Goal: Transaction & Acquisition: Purchase product/service

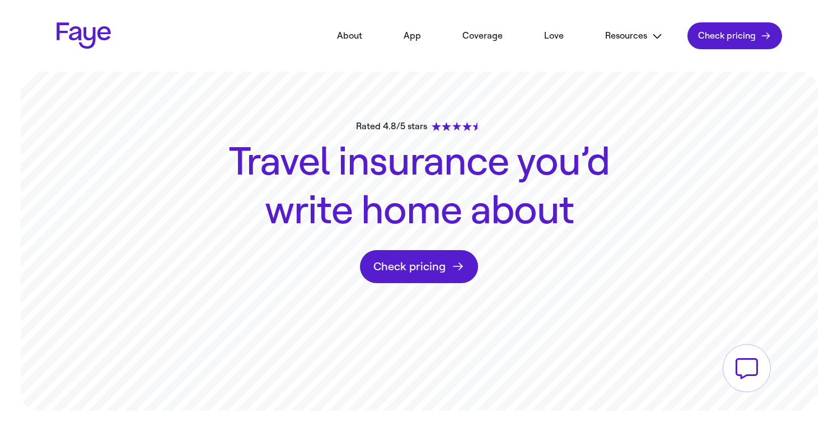
click at [435, 270] on link "Check pricing" at bounding box center [419, 266] width 118 height 33
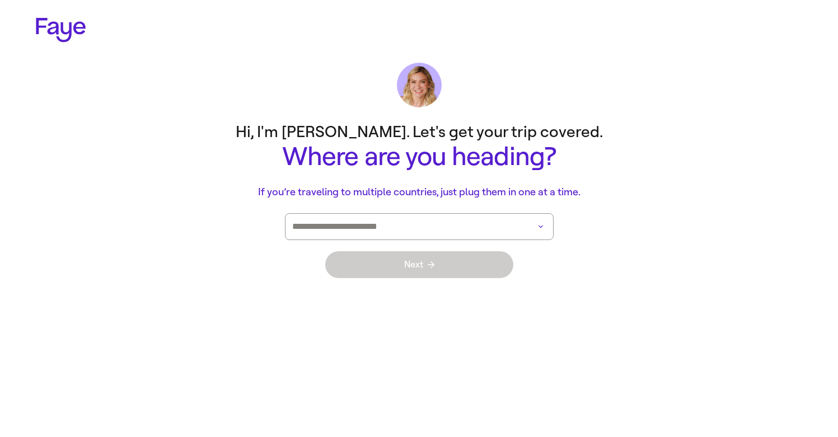
click at [542, 229] on div at bounding box center [419, 226] width 269 height 27
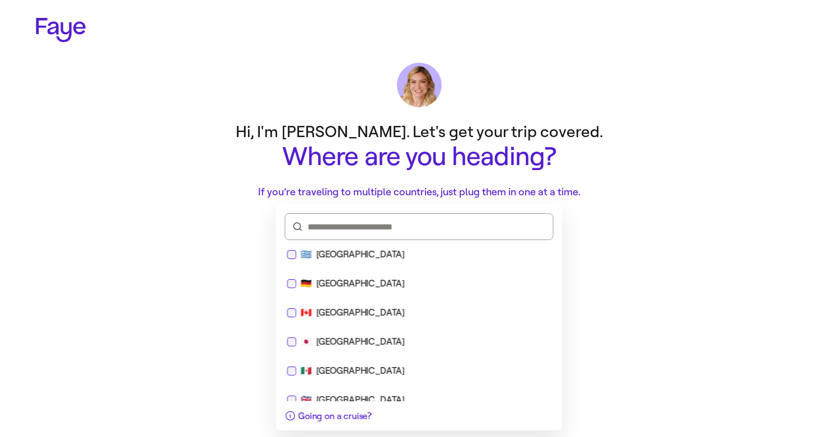
scroll to position [119, 0]
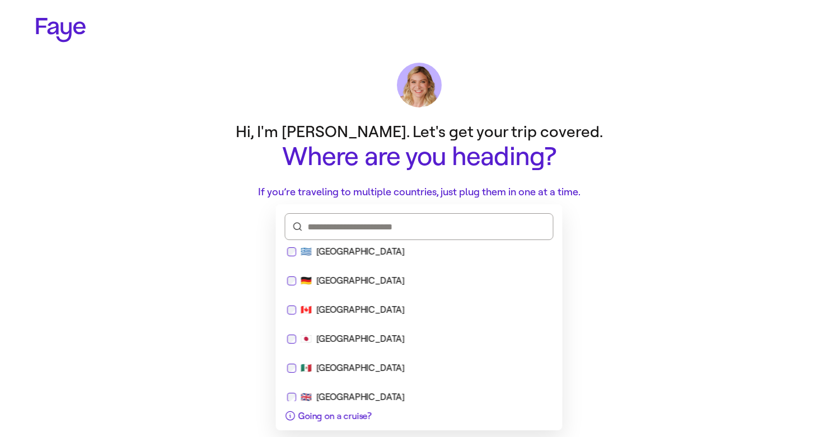
click at [427, 340] on div "🇯🇵 [GEOGRAPHIC_DATA]" at bounding box center [419, 338] width 264 height 13
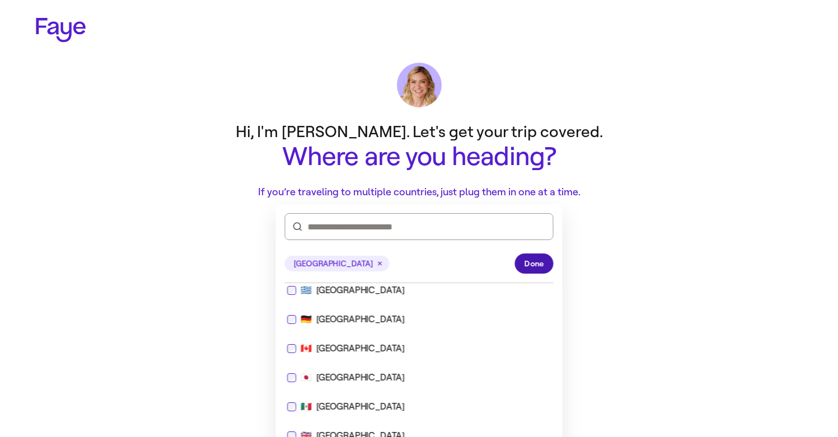
click at [531, 267] on span "Done" at bounding box center [534, 264] width 20 height 12
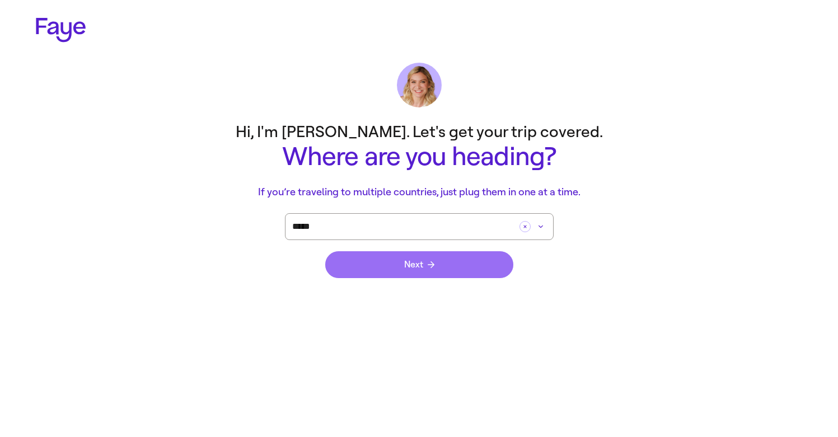
click at [500, 271] on button "Next" at bounding box center [419, 264] width 188 height 27
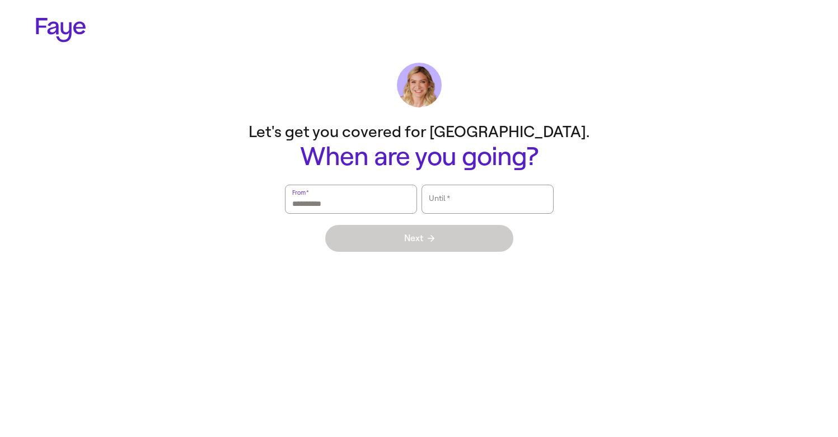
click at [362, 212] on input "From   *" at bounding box center [351, 199] width 118 height 26
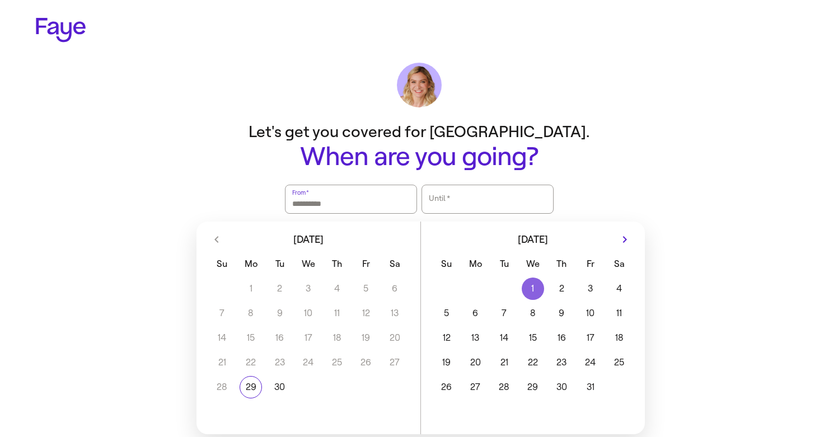
click at [529, 283] on button "1" at bounding box center [532, 289] width 29 height 22
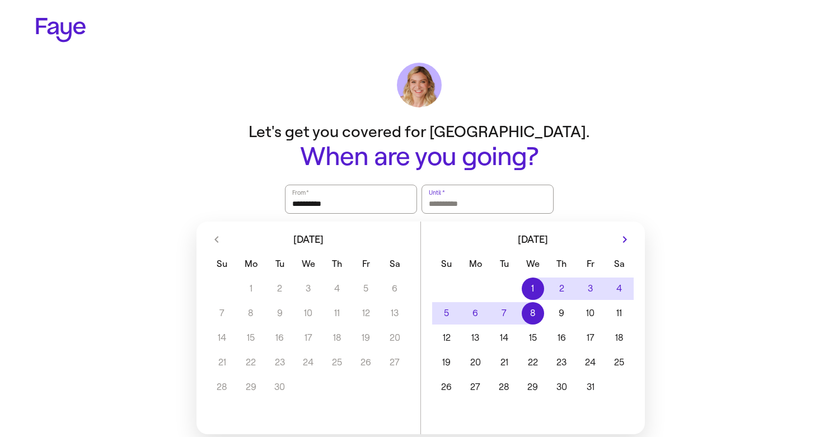
click at [530, 305] on button "8" at bounding box center [532, 313] width 29 height 22
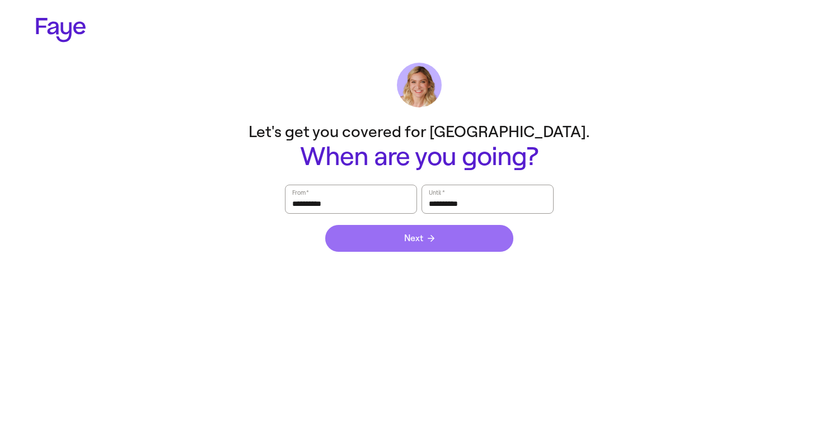
click at [459, 239] on button "Next" at bounding box center [419, 238] width 188 height 27
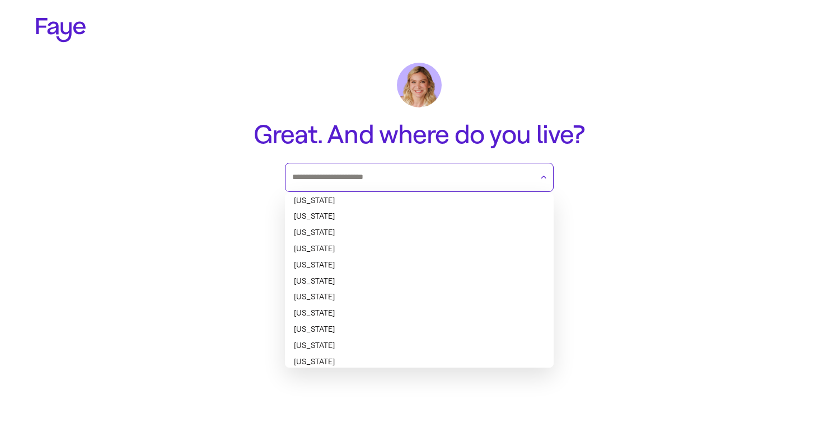
click at [500, 184] on input "text" at bounding box center [412, 177] width 240 height 17
click at [410, 360] on li "[US_STATE]" at bounding box center [419, 362] width 269 height 16
type input "*******"
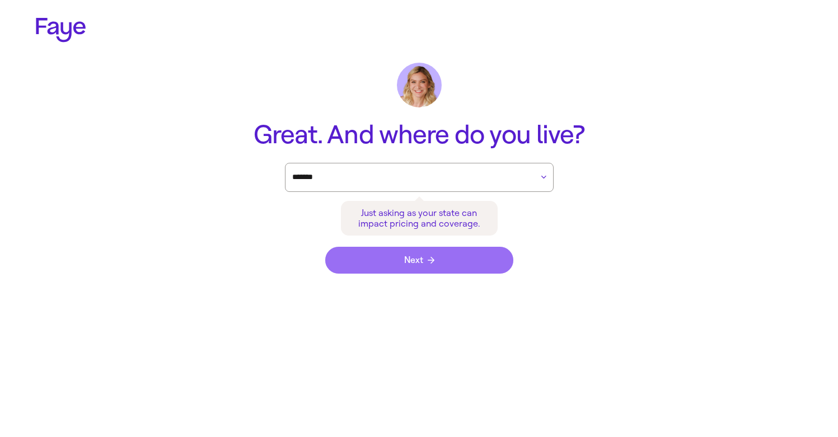
click at [421, 265] on button "Next" at bounding box center [419, 260] width 188 height 27
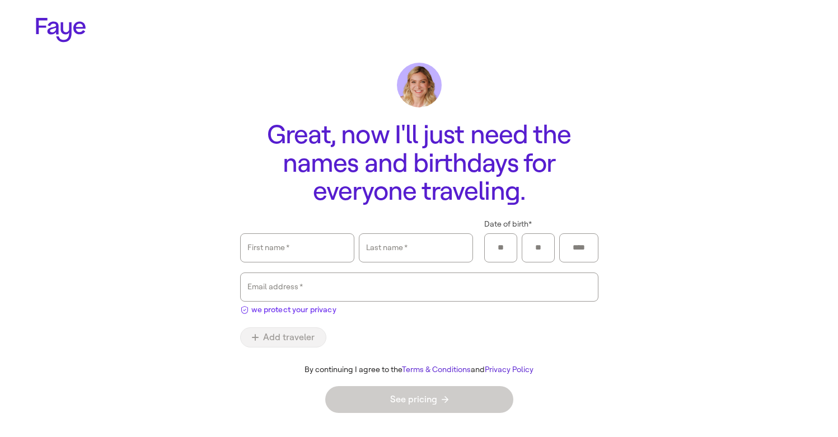
click at [280, 315] on span "we protect your privacy" at bounding box center [293, 310] width 85 height 12
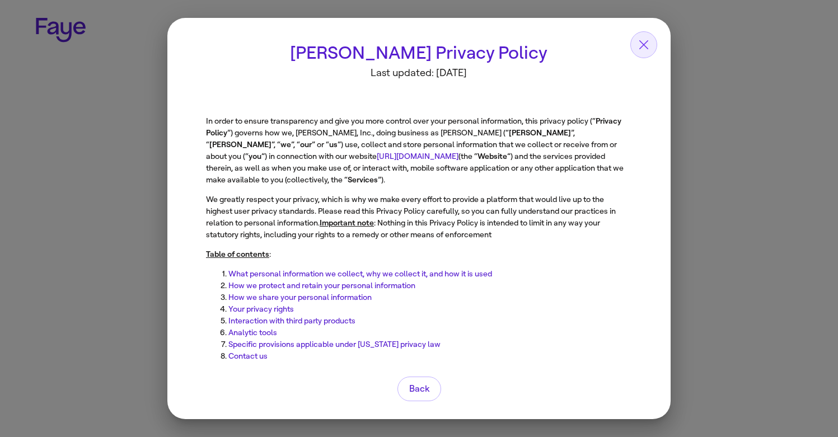
click at [646, 43] on icon "button" at bounding box center [643, 44] width 13 height 13
